Goal: Find specific page/section: Find specific page/section

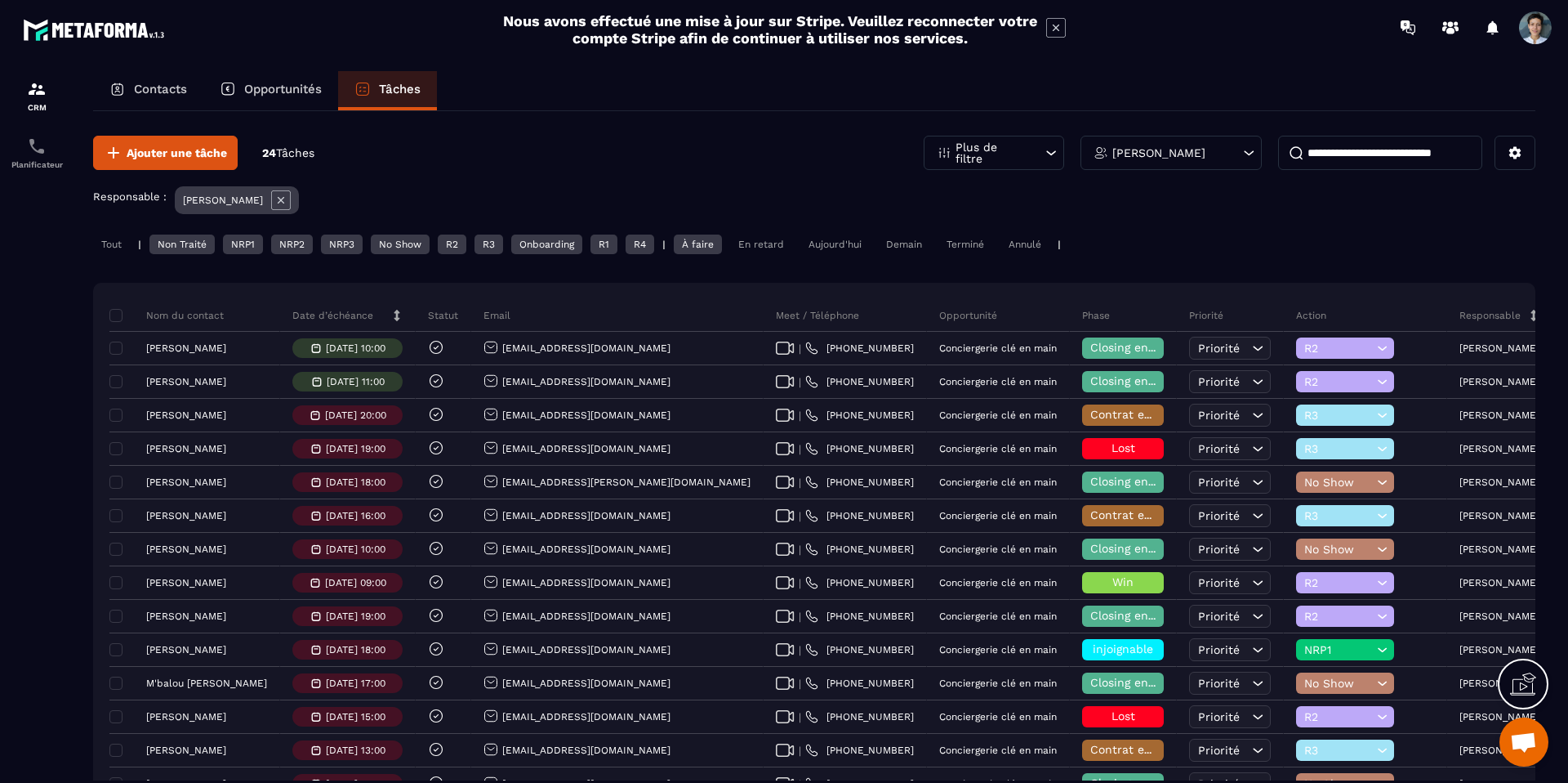
click at [278, 109] on div "Opportunités" at bounding box center [271, 91] width 135 height 39
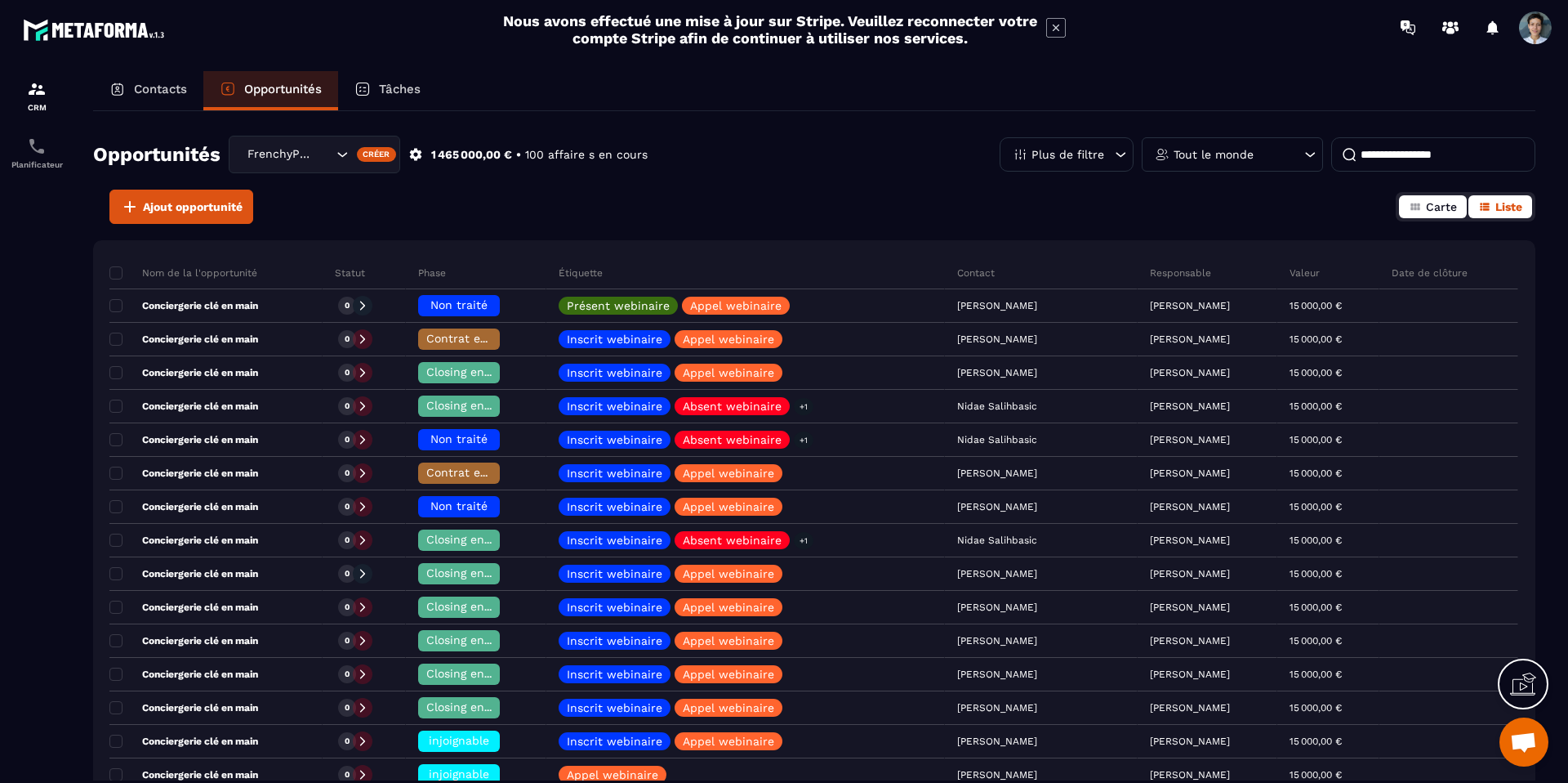
click at [1428, 199] on button "Carte" at bounding box center [1433, 207] width 68 height 23
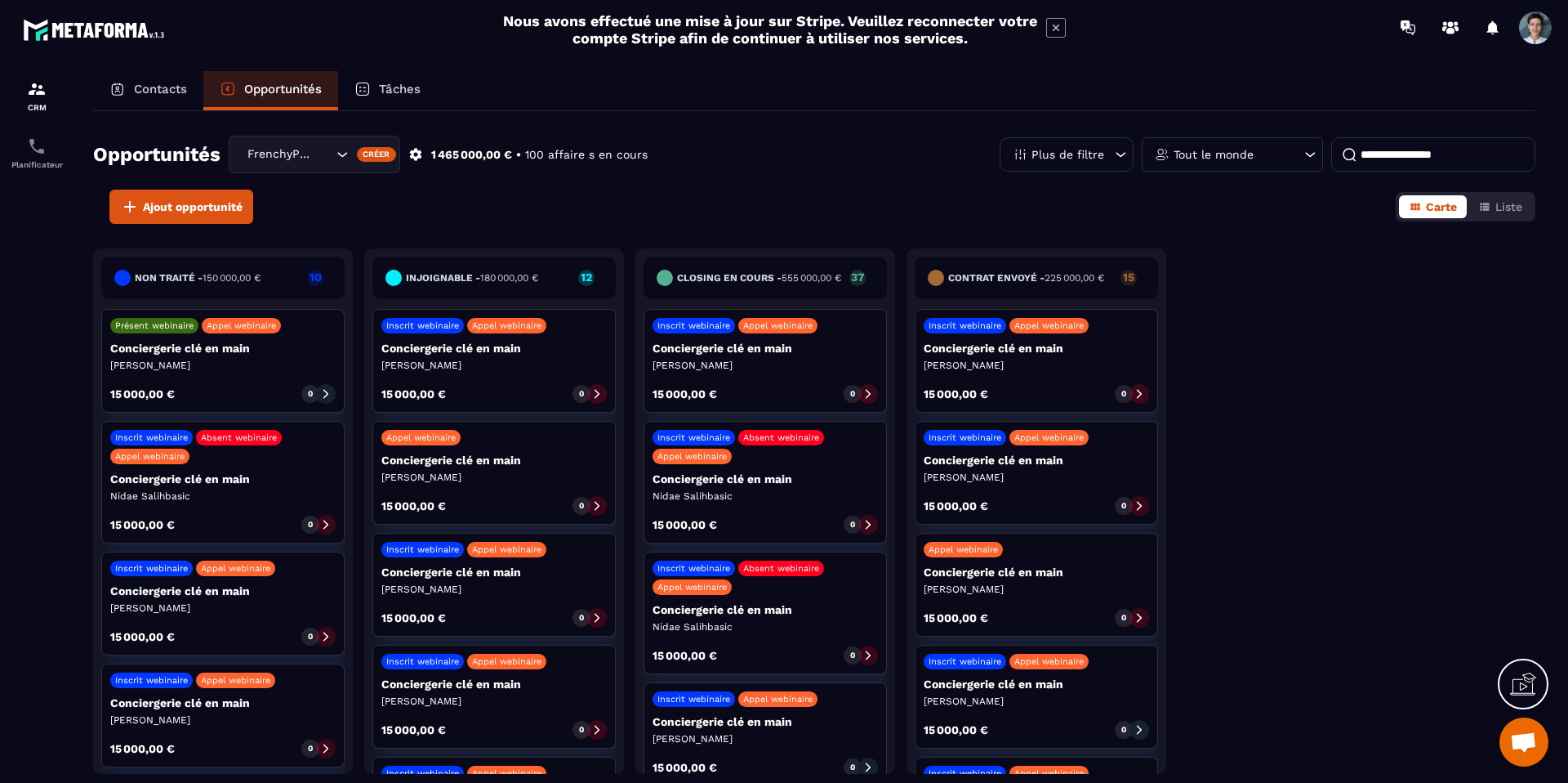
click at [1544, 205] on div "Contacts Opportunités Tâches Opportunités FrenchyPartners Créer 1 465 000,00 € …" at bounding box center [813, 442] width 1475 height 742
click at [1526, 204] on button "Liste" at bounding box center [1501, 207] width 64 height 23
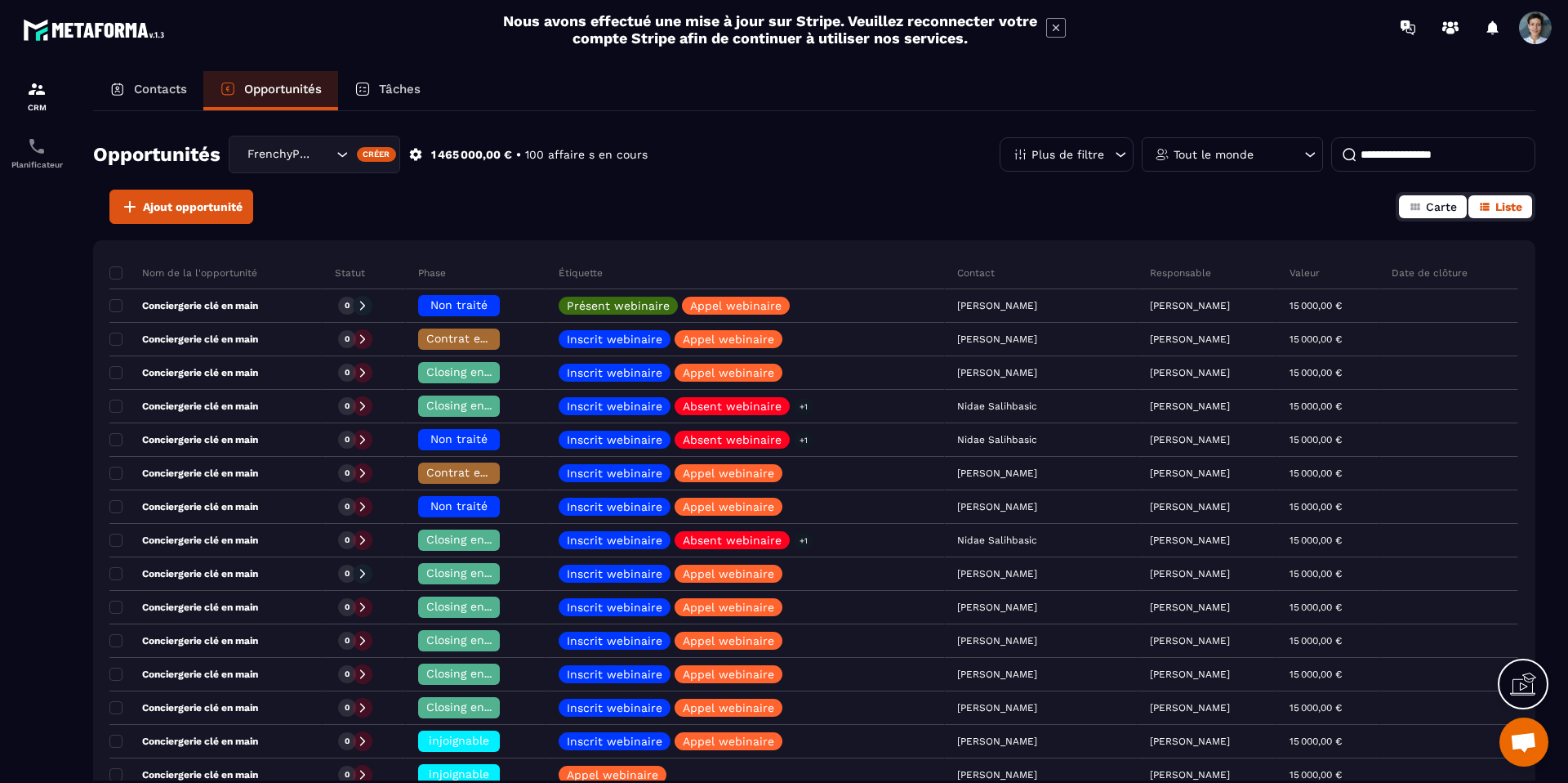
click at [1445, 213] on span "Carte" at bounding box center [1441, 207] width 31 height 13
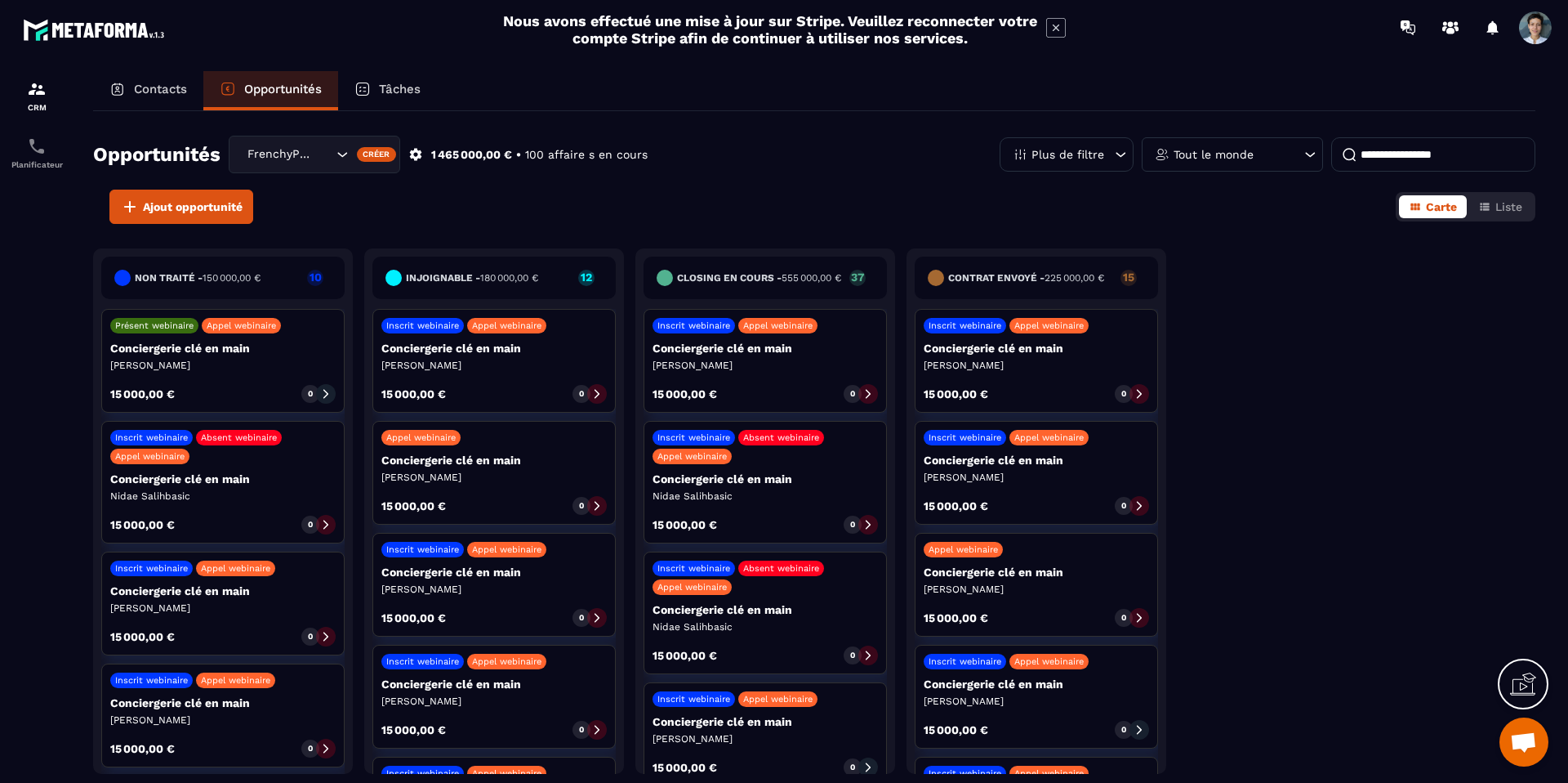
click at [1049, 272] on span "225 000,00 €" at bounding box center [1074, 278] width 60 height 12
click at [358, 154] on div "Créer" at bounding box center [377, 155] width 40 height 15
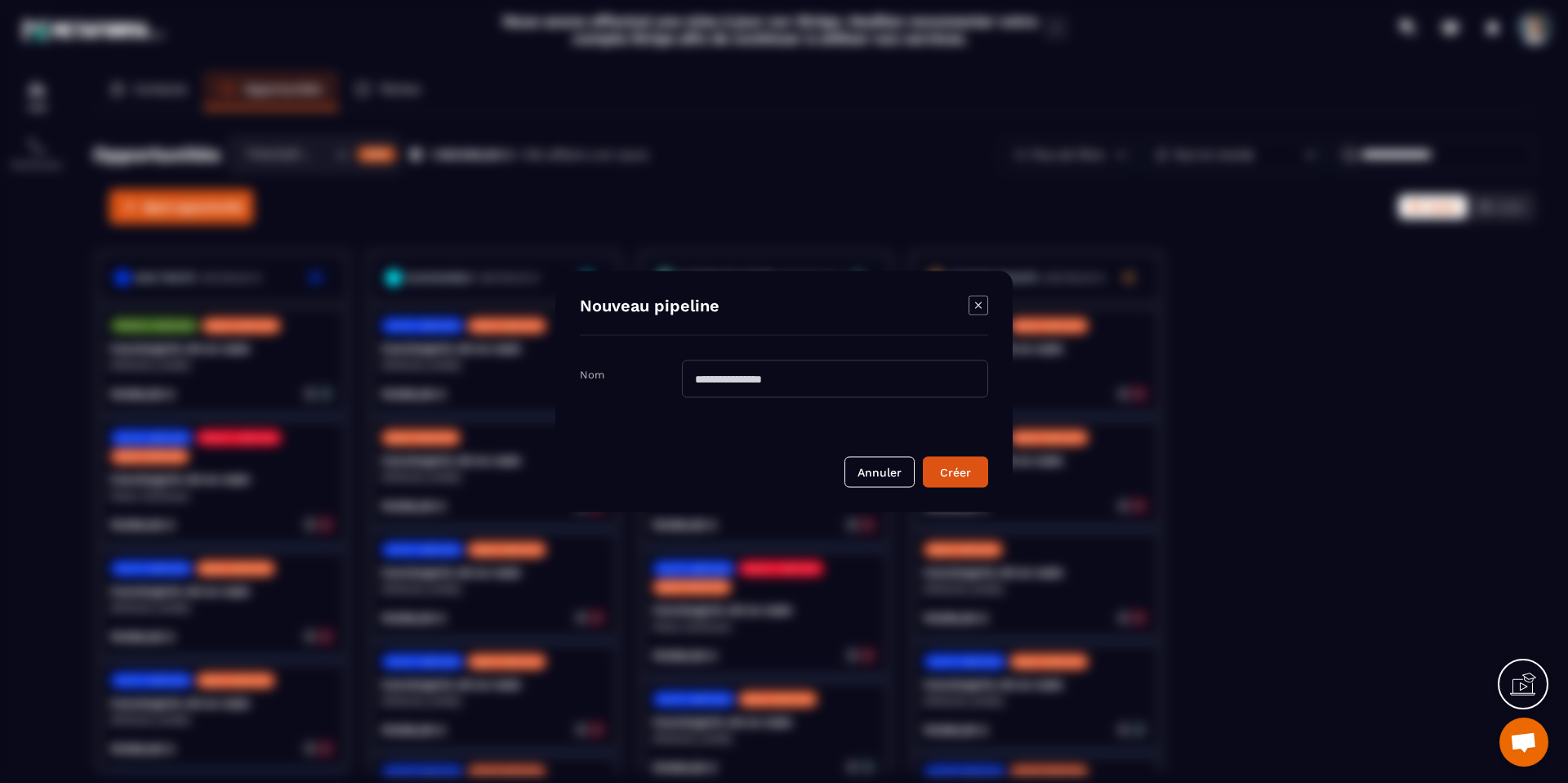
click at [725, 177] on div "Modal window" at bounding box center [784, 392] width 1568 height 783
click at [984, 304] on icon "Modal window" at bounding box center [979, 306] width 20 height 20
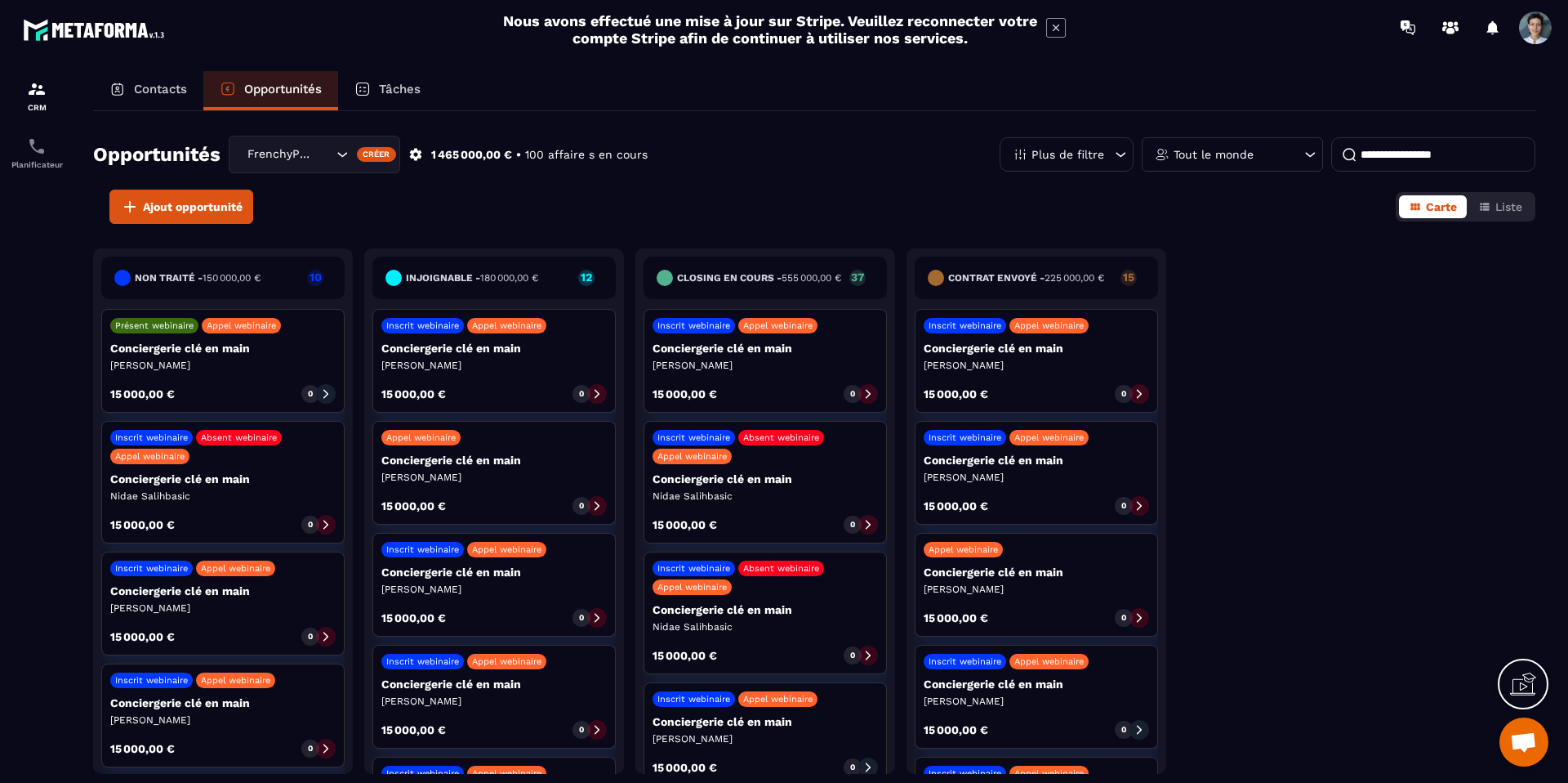
click at [1272, 164] on div "Tout le monde" at bounding box center [1232, 154] width 181 height 34
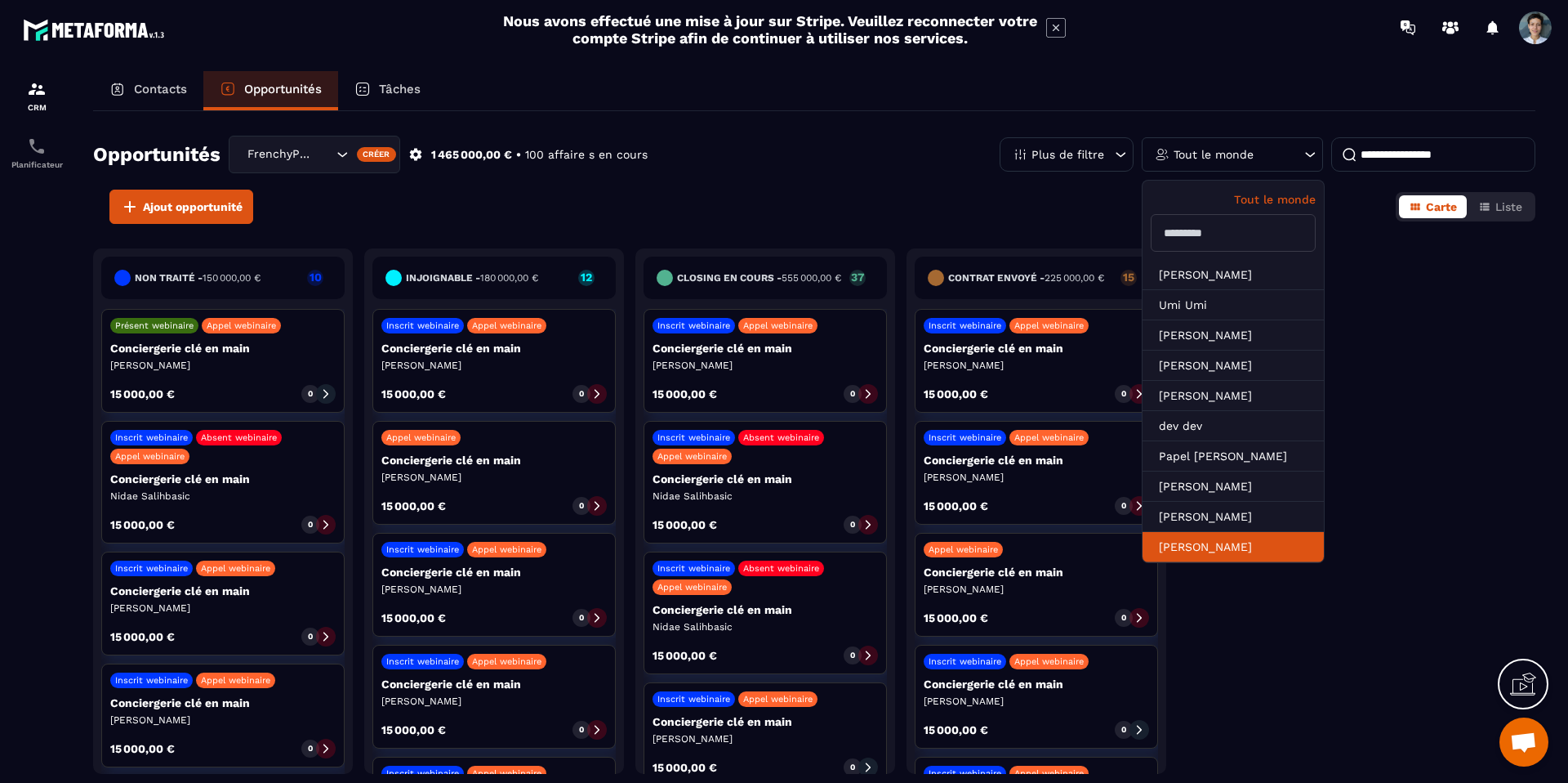
click at [1206, 551] on li "[PERSON_NAME]" at bounding box center [1233, 547] width 181 height 30
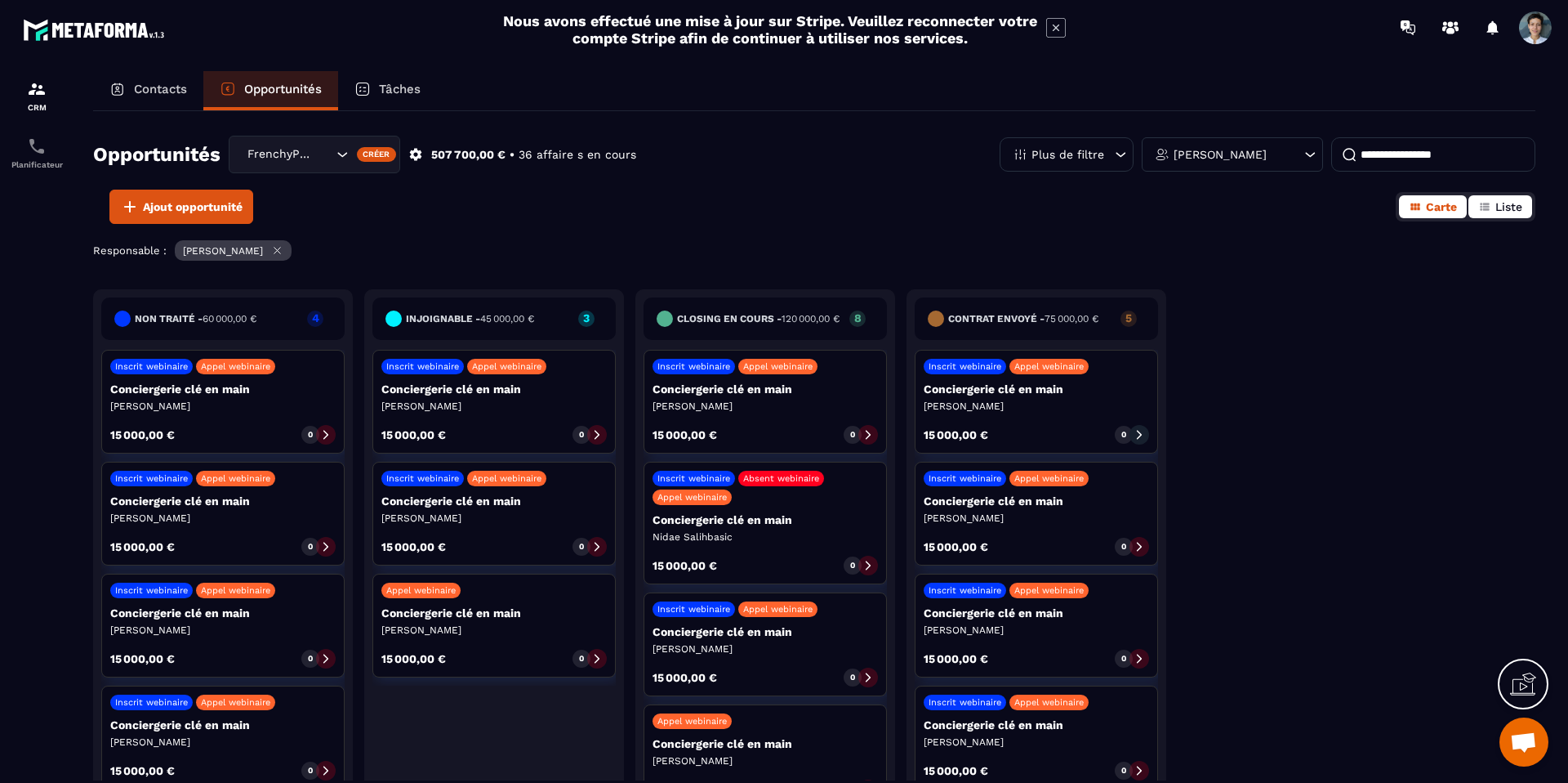
click at [1508, 213] on span "Liste" at bounding box center [1509, 207] width 27 height 13
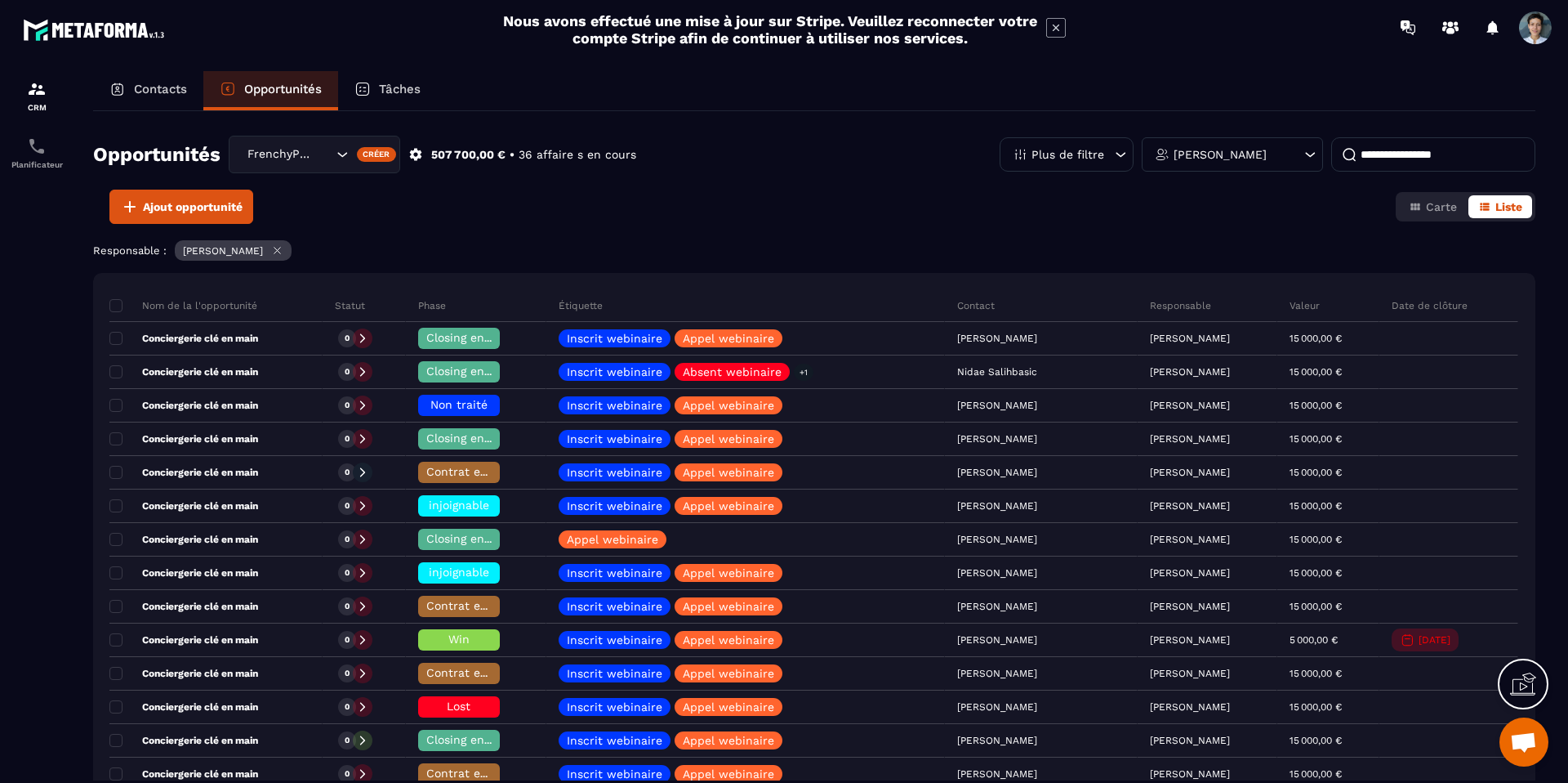
click at [1261, 128] on div "Opportunités FrenchyPartners Créer 507 700,00 € • 36 affaire s en cours Plus de…" at bounding box center [814, 446] width 1443 height 669
